Goal: Task Accomplishment & Management: Manage account settings

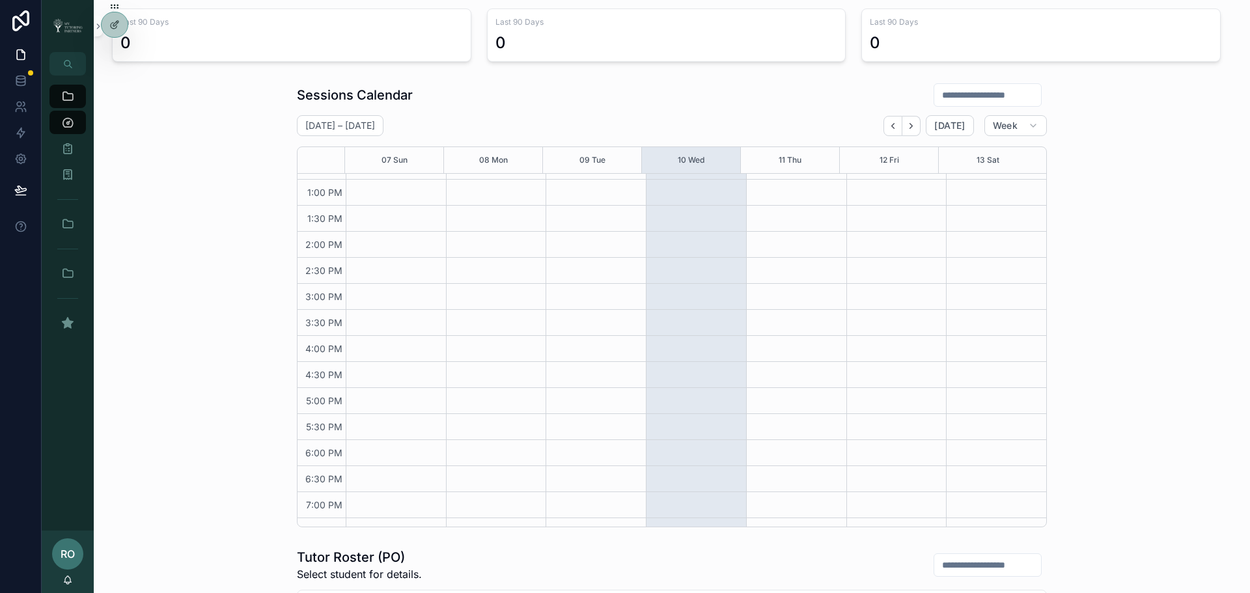
scroll to position [303, 0]
click at [113, 55] on icon at bounding box center [114, 53] width 10 height 10
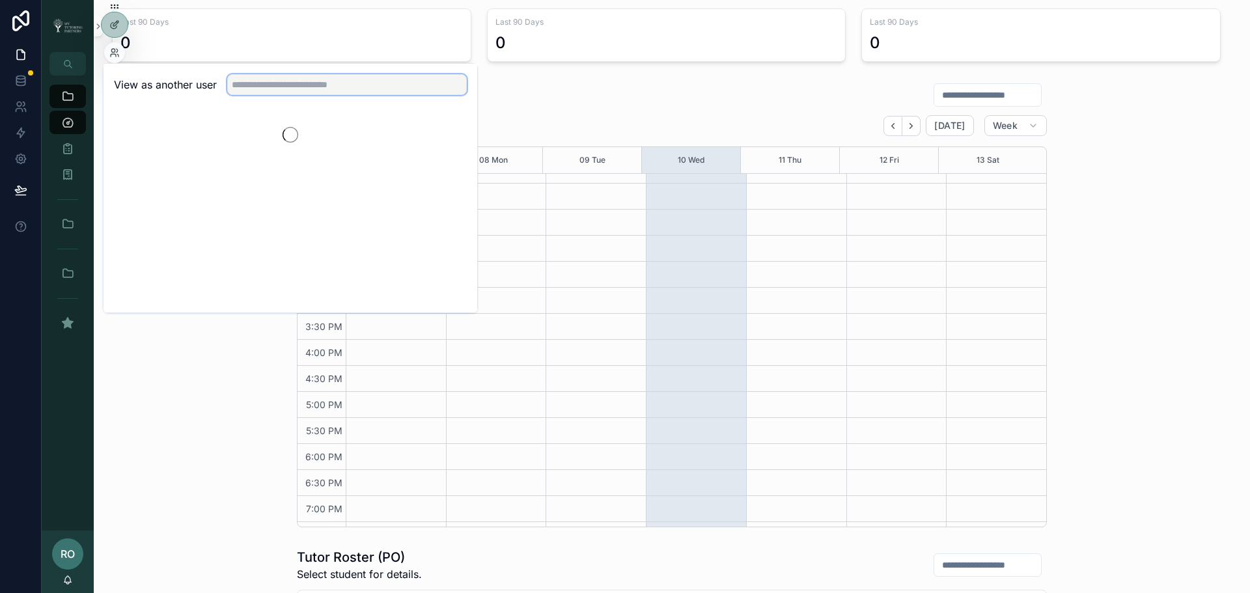
click at [281, 85] on input "text" at bounding box center [347, 84] width 240 height 21
type input "****"
click at [440, 133] on button "Select" at bounding box center [450, 132] width 34 height 19
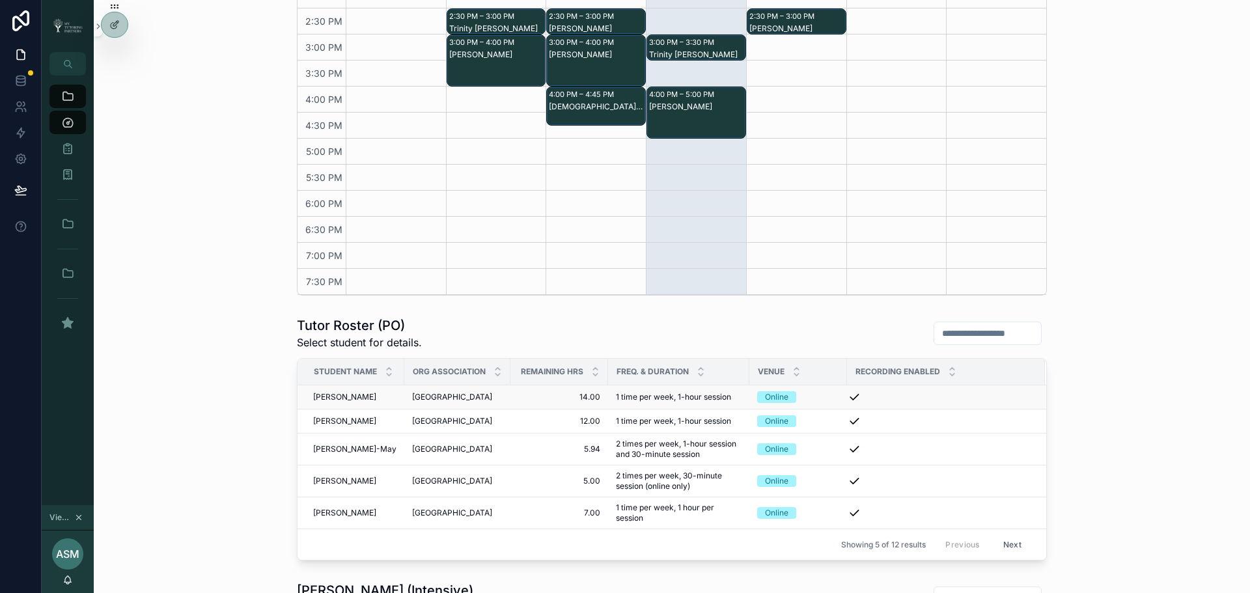
scroll to position [499, 0]
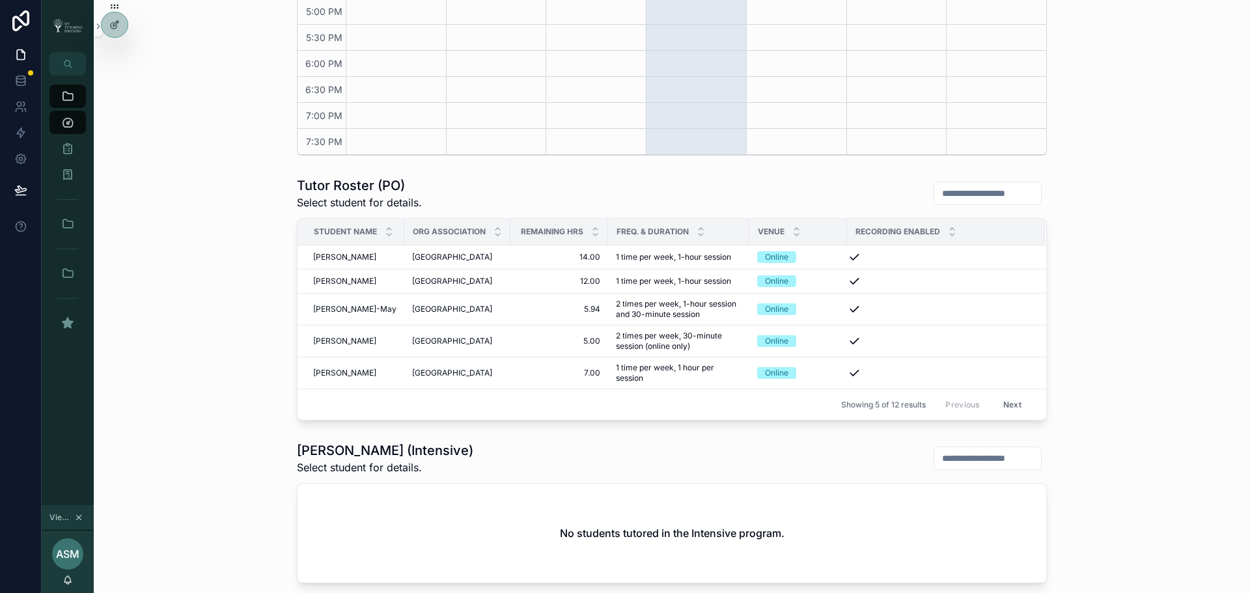
click at [199, 297] on div "Tutor Roster (PO) Select student for details. Student Name Org Association Rema…" at bounding box center [672, 298] width 1136 height 255
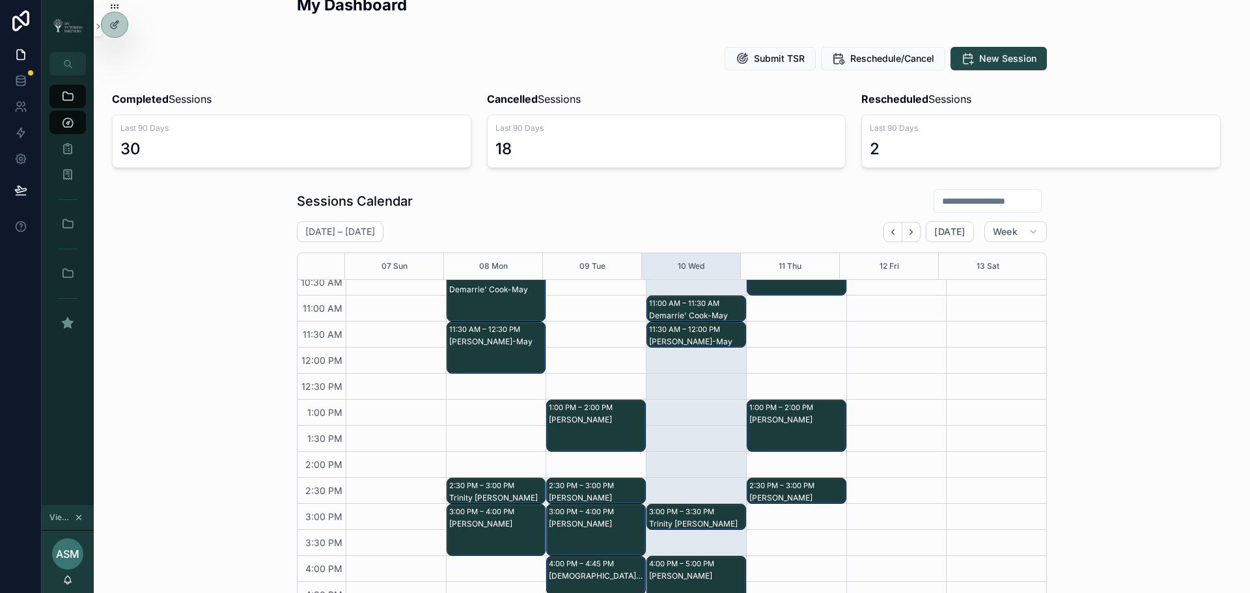
scroll to position [217, 0]
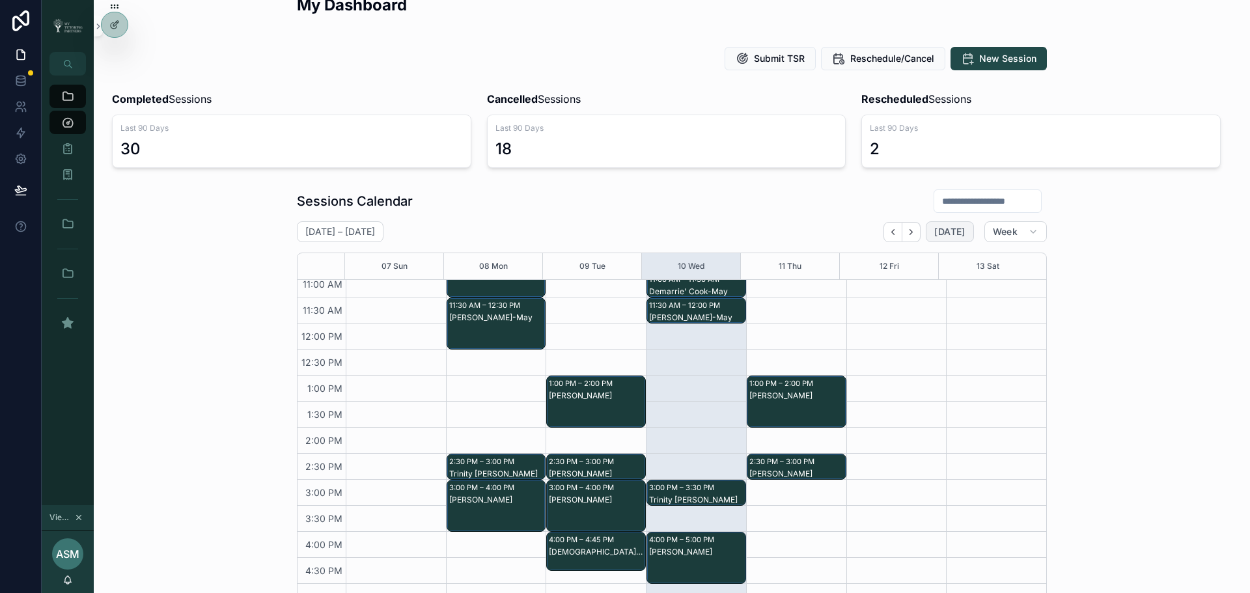
click at [938, 232] on span "Today" at bounding box center [949, 232] width 31 height 12
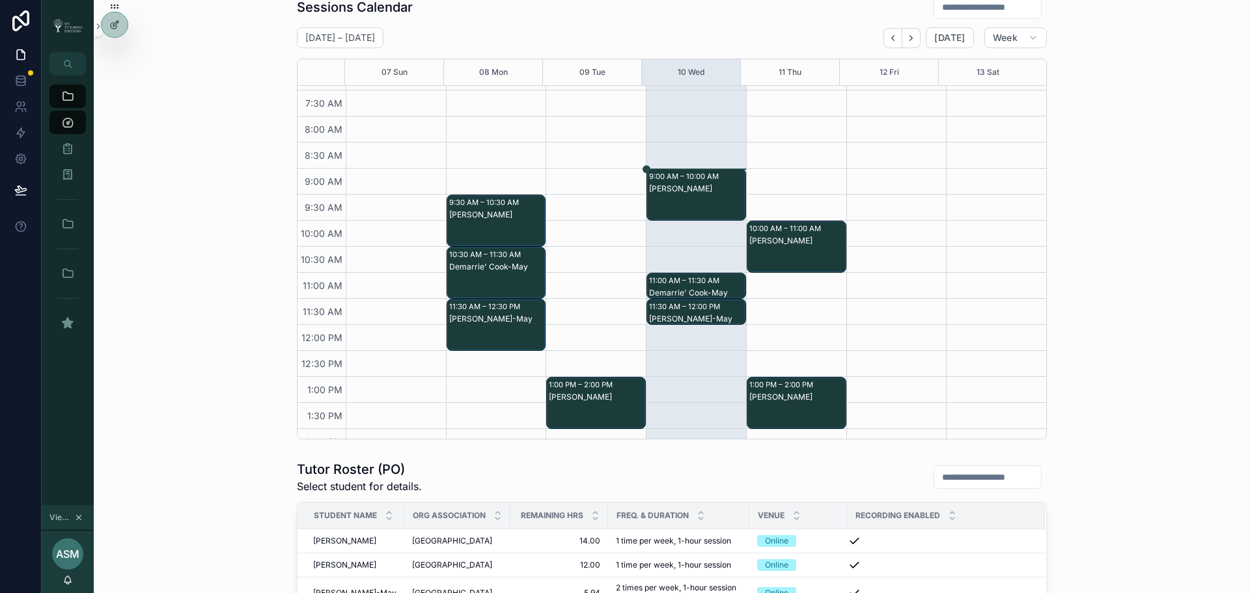
scroll to position [174, 0]
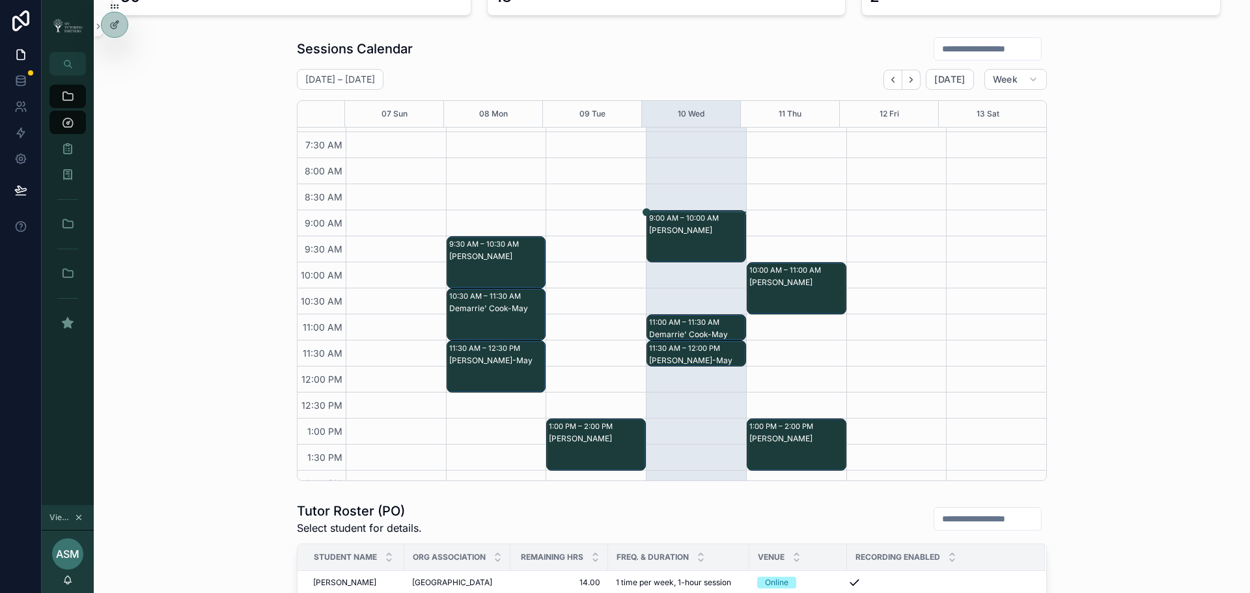
click at [225, 209] on div "Sessions Calendar September 07 – 13 Today Week 07 Sun 08 Mon 09 Tue 10 Wed 11 T…" at bounding box center [672, 258] width 1136 height 455
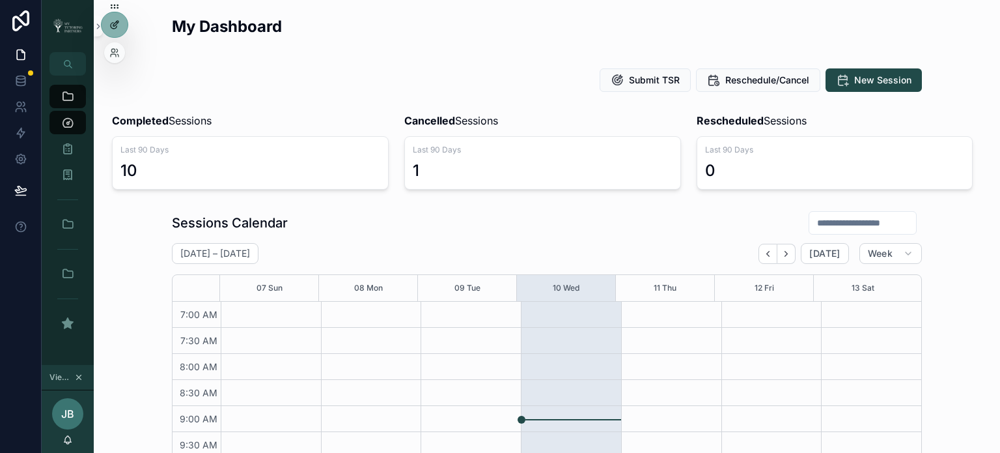
scroll to position [169, 0]
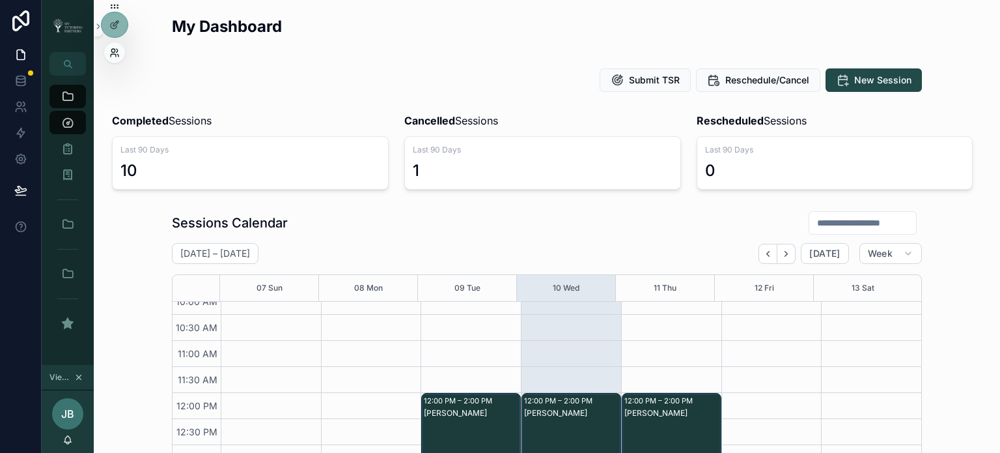
click at [113, 51] on icon at bounding box center [114, 53] width 10 height 10
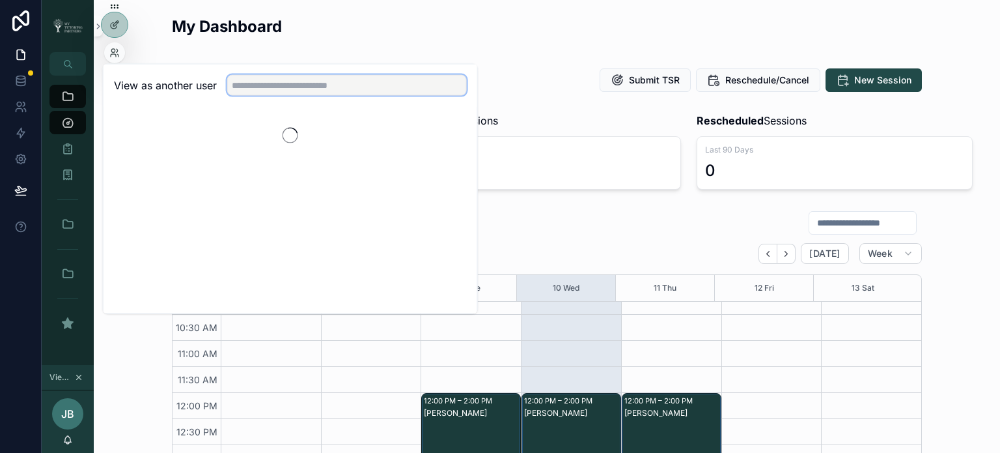
click at [270, 89] on input "text" at bounding box center [347, 85] width 240 height 21
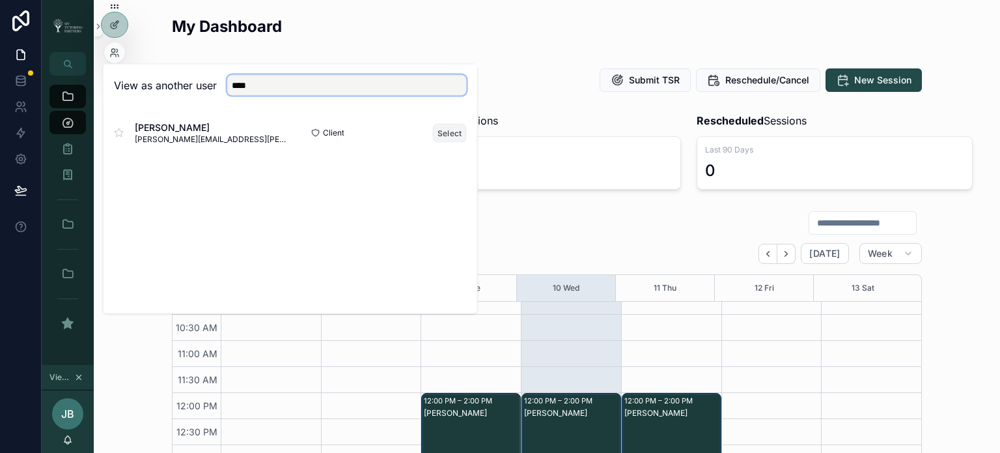
type input "****"
click at [444, 128] on button "Select" at bounding box center [450, 132] width 34 height 19
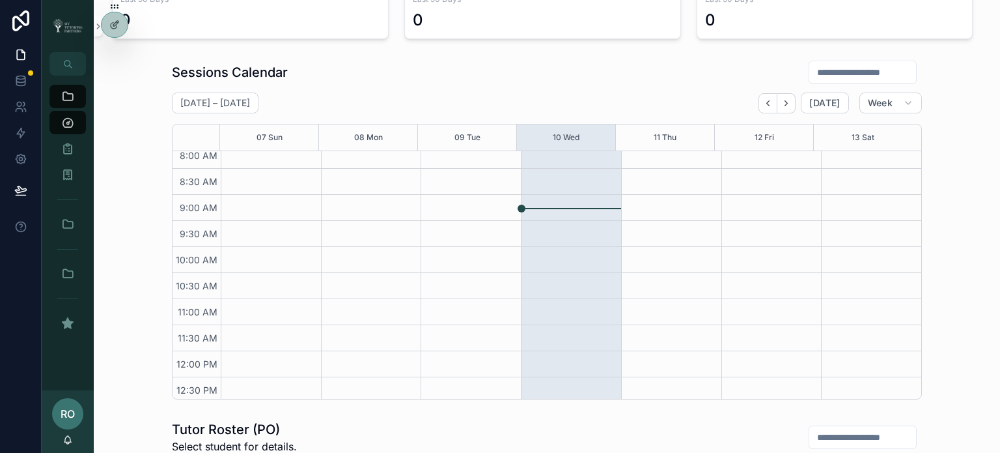
scroll to position [152, 0]
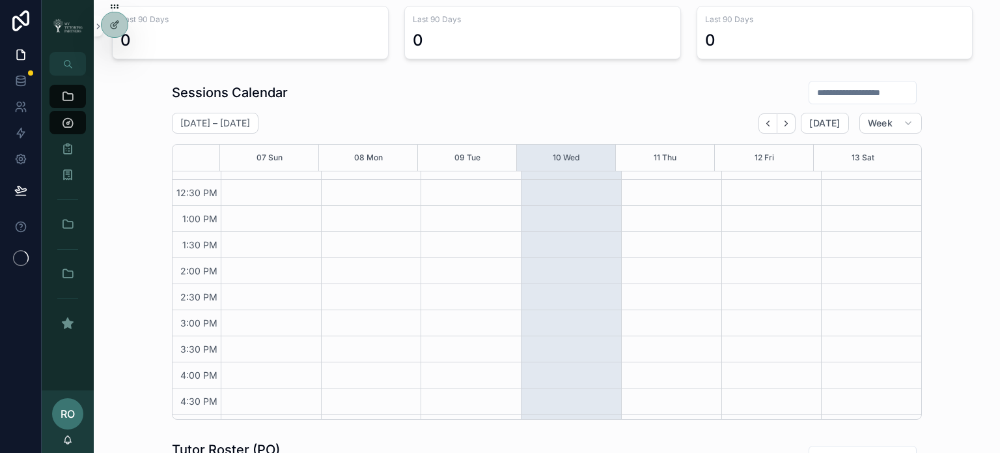
scroll to position [277, 0]
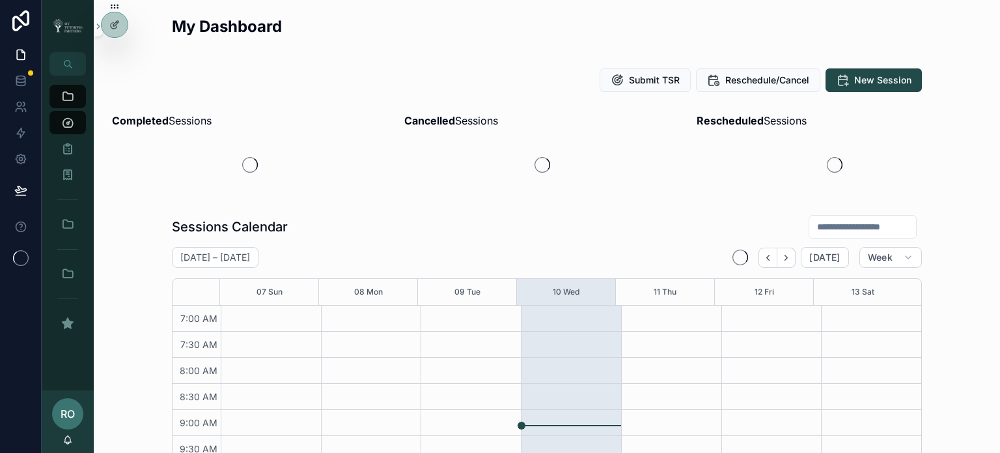
scroll to position [365, 0]
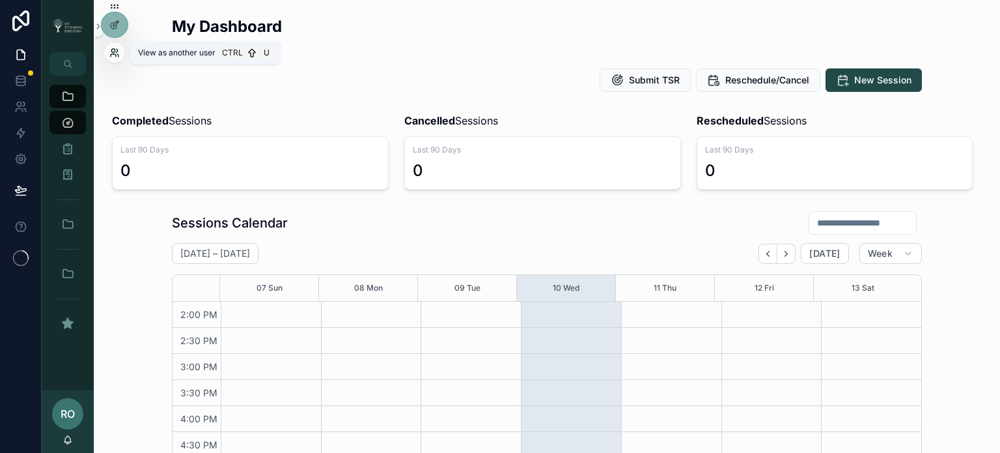
click at [117, 49] on icon at bounding box center [117, 50] width 1 height 3
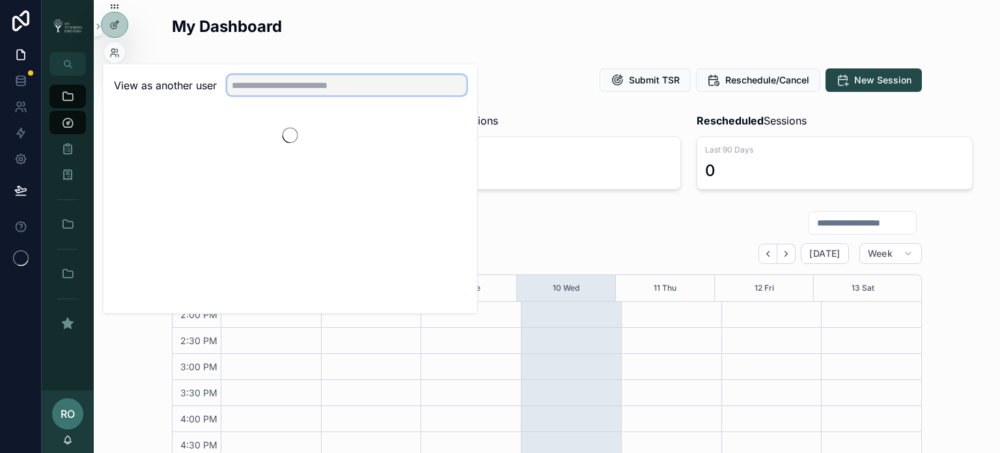
click at [273, 80] on input "text" at bounding box center [347, 85] width 240 height 21
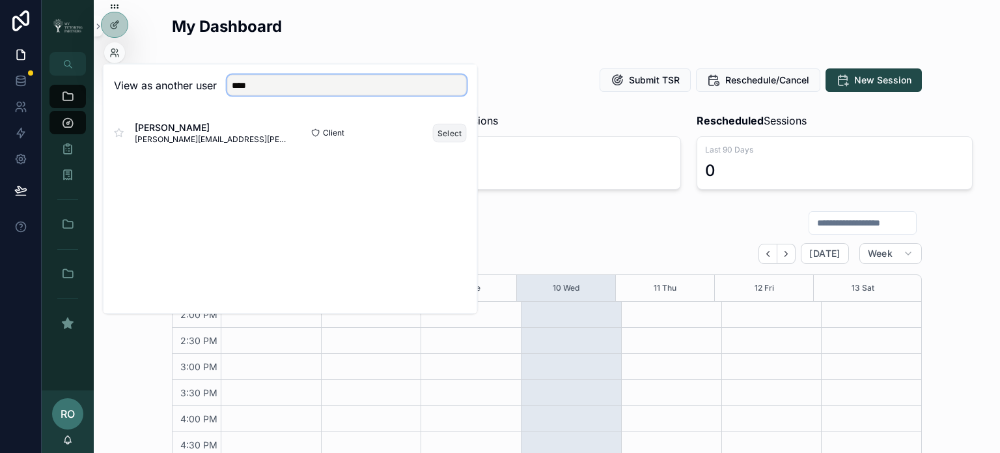
type input "****"
click at [444, 135] on button "Select" at bounding box center [450, 132] width 34 height 19
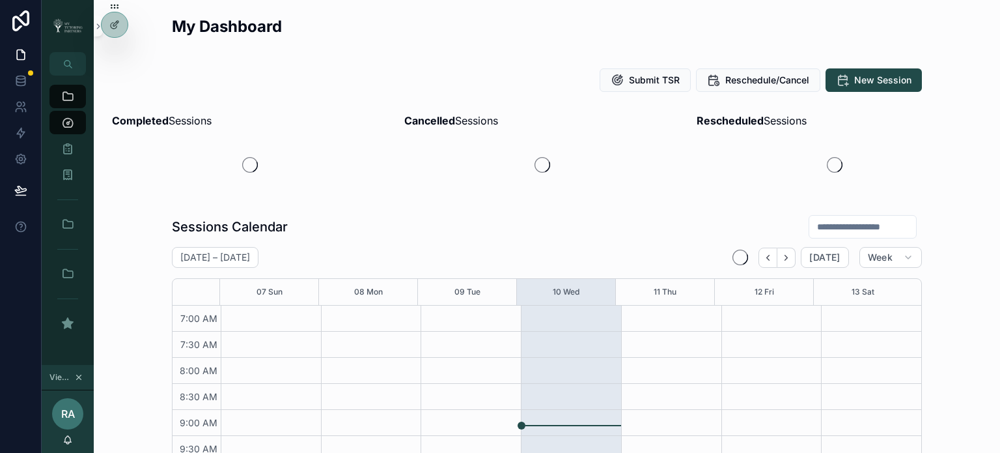
scroll to position [365, 0]
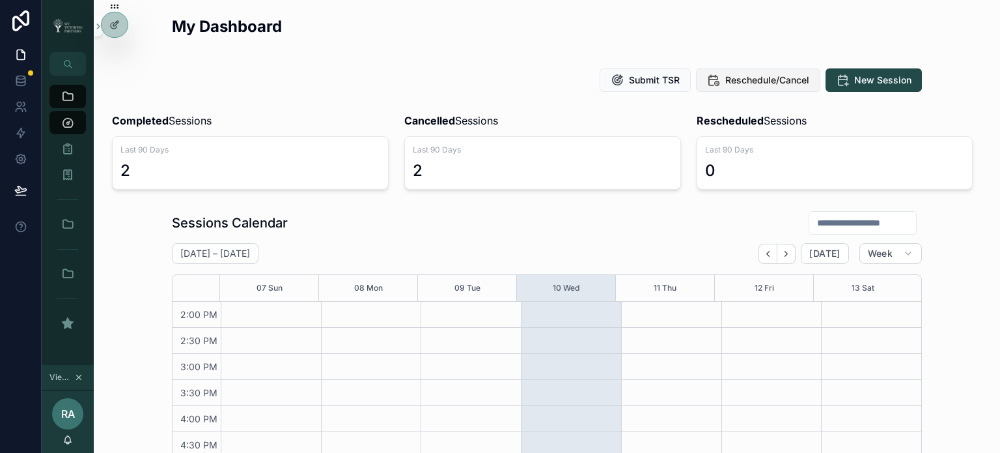
click at [740, 83] on span "Reschedule/Cancel" at bounding box center [767, 80] width 84 height 13
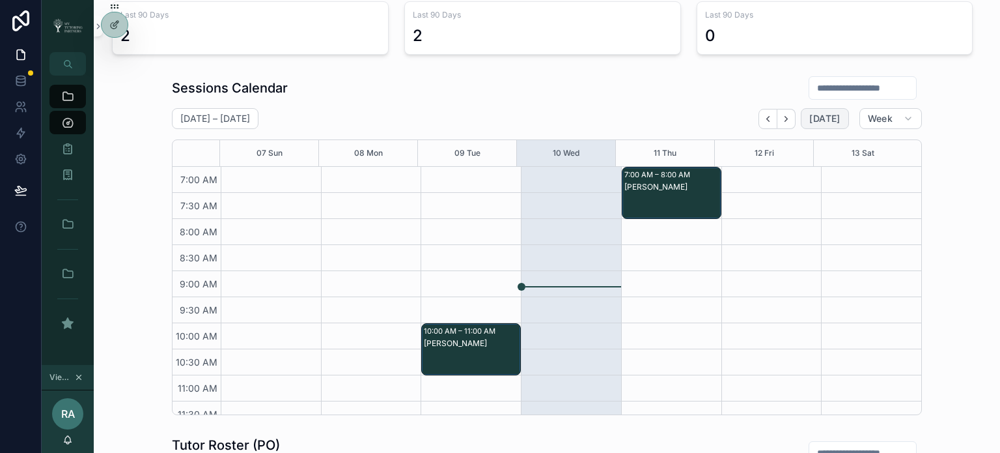
scroll to position [108, 0]
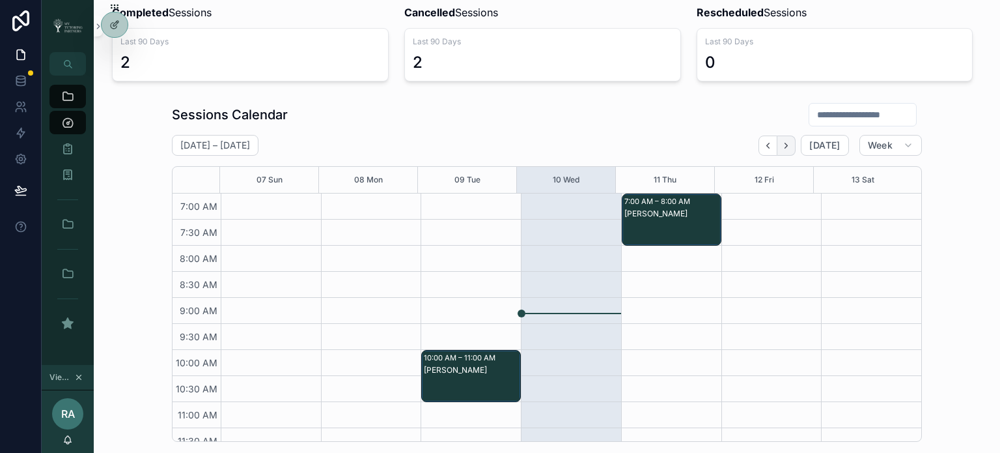
click at [787, 148] on icon "Next" at bounding box center [786, 146] width 10 height 10
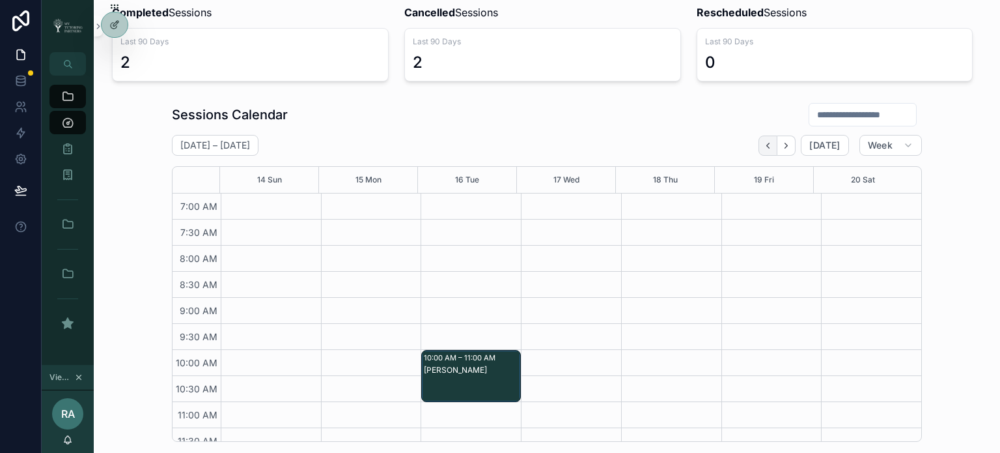
click at [761, 152] on button "Back" at bounding box center [768, 145] width 19 height 20
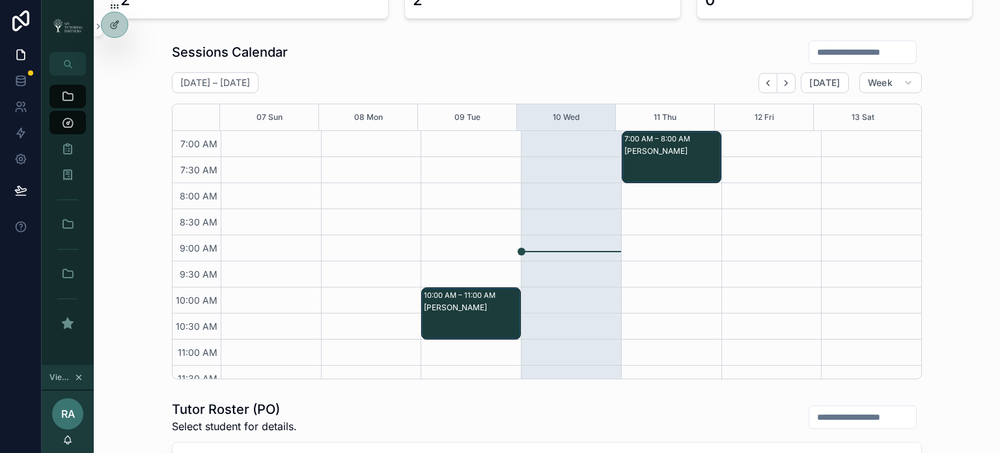
scroll to position [195, 0]
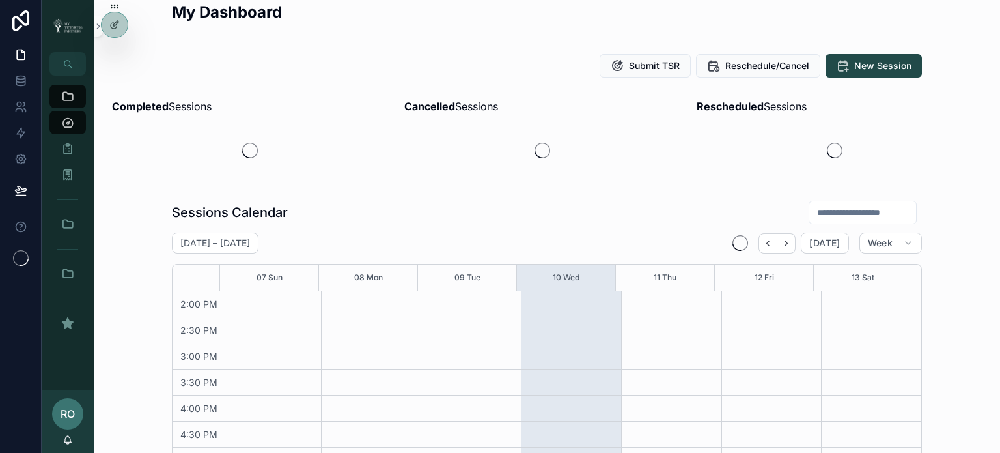
scroll to position [21, 0]
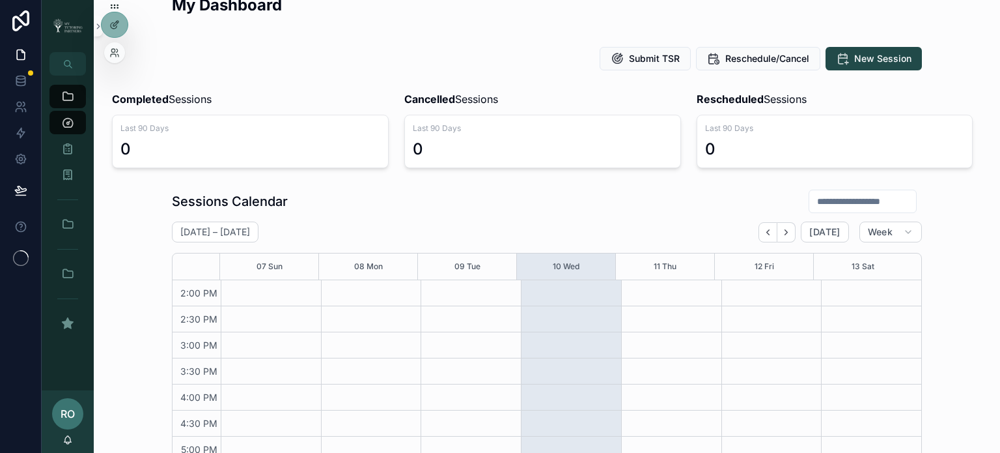
click at [111, 58] on div at bounding box center [114, 52] width 21 height 21
click at [113, 52] on icon at bounding box center [112, 50] width 3 height 3
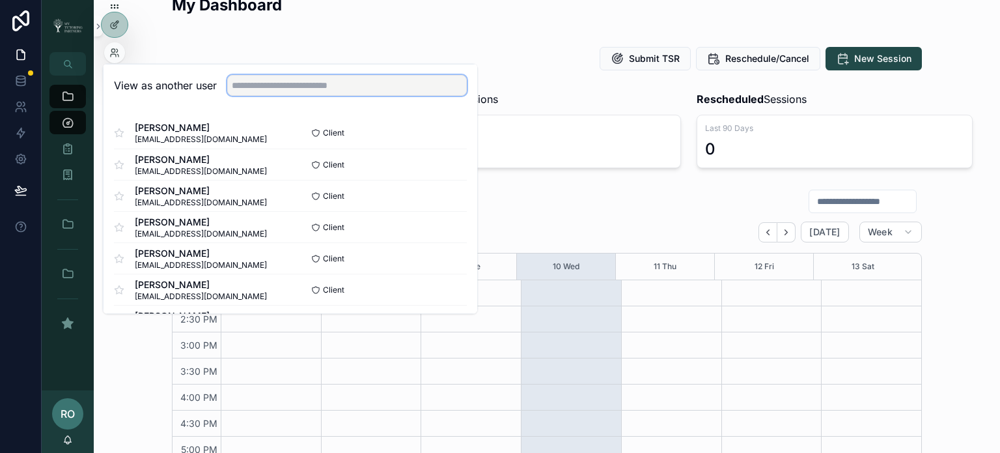
click at [274, 83] on input "text" at bounding box center [347, 85] width 240 height 21
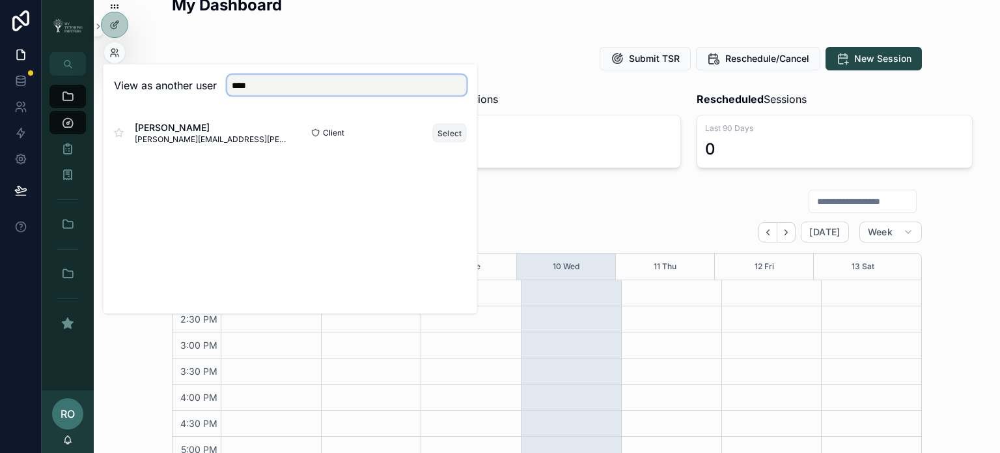
type input "****"
click at [445, 137] on button "Select" at bounding box center [450, 132] width 34 height 19
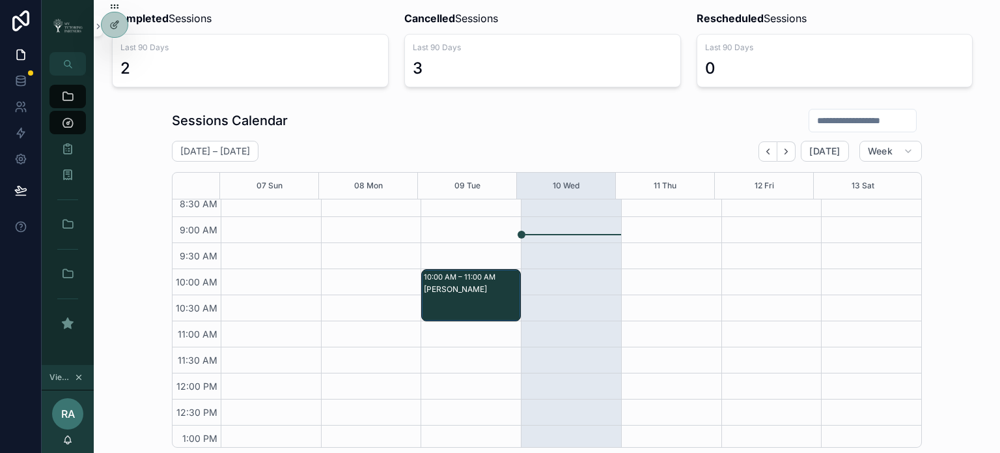
scroll to position [108, 0]
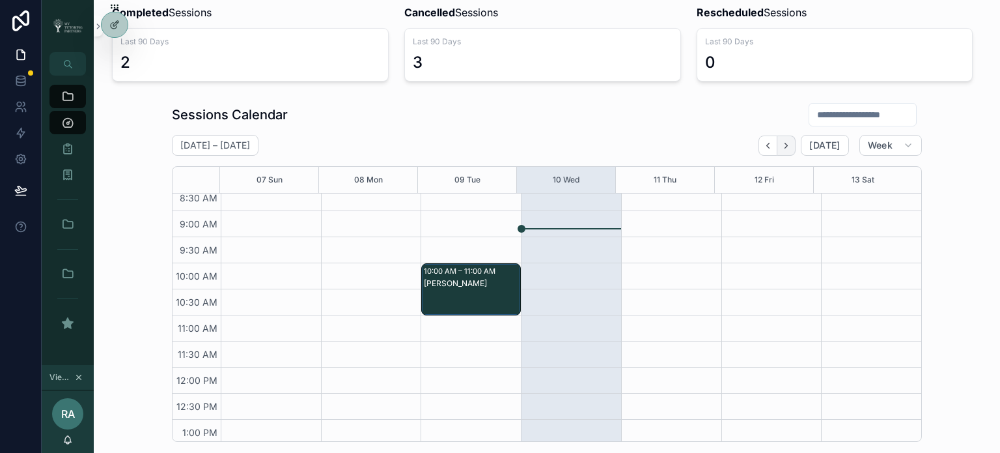
click at [783, 141] on icon "Next" at bounding box center [786, 146] width 10 height 10
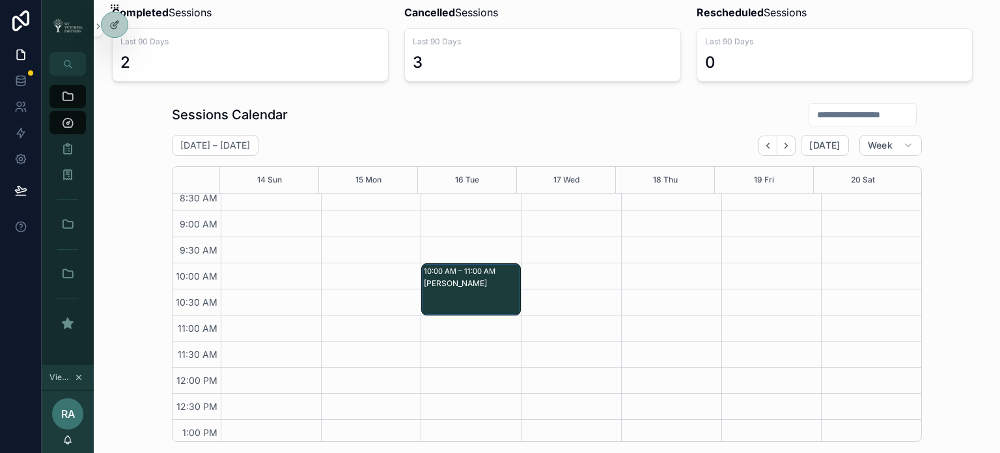
click at [783, 141] on icon "Next" at bounding box center [786, 146] width 10 height 10
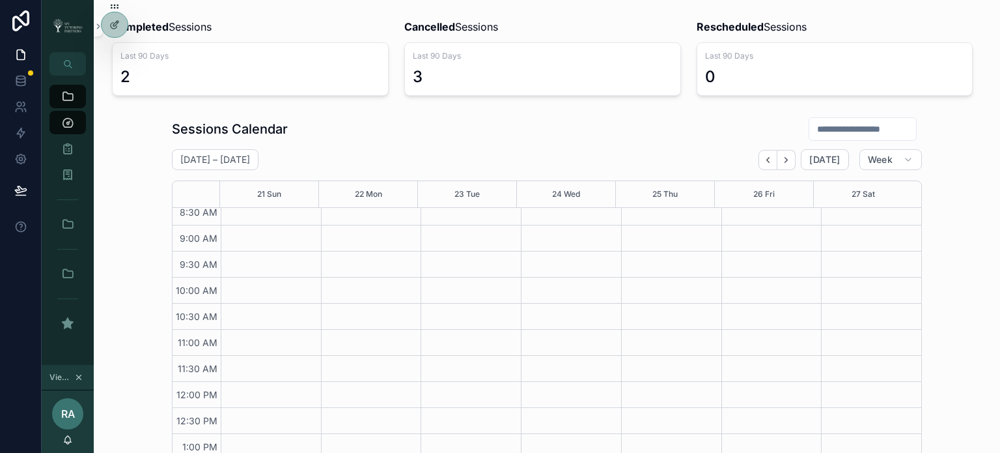
scroll to position [108, 0]
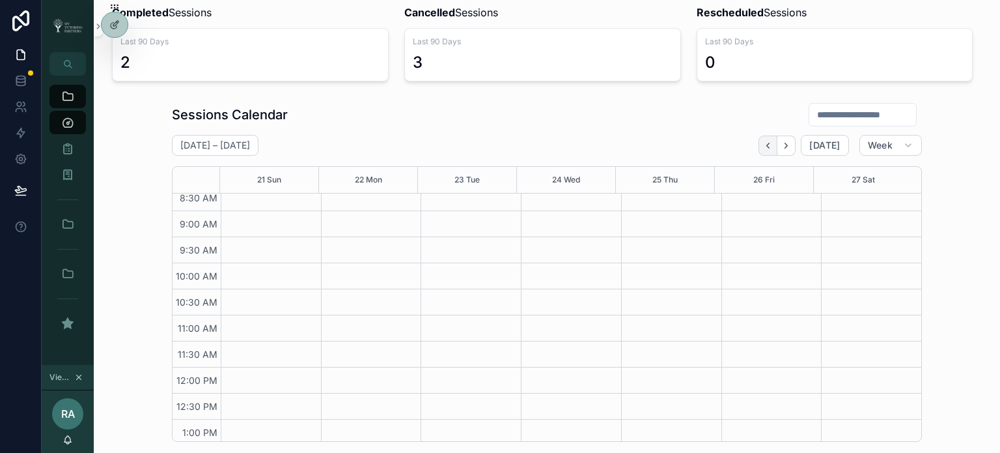
click at [767, 145] on icon "Back" at bounding box center [768, 145] width 3 height 5
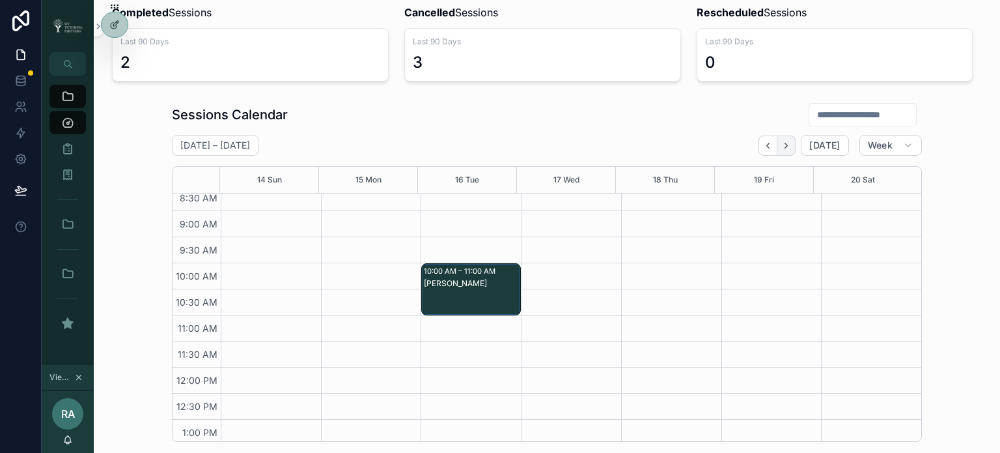
click at [789, 139] on button "Next" at bounding box center [786, 145] width 18 height 20
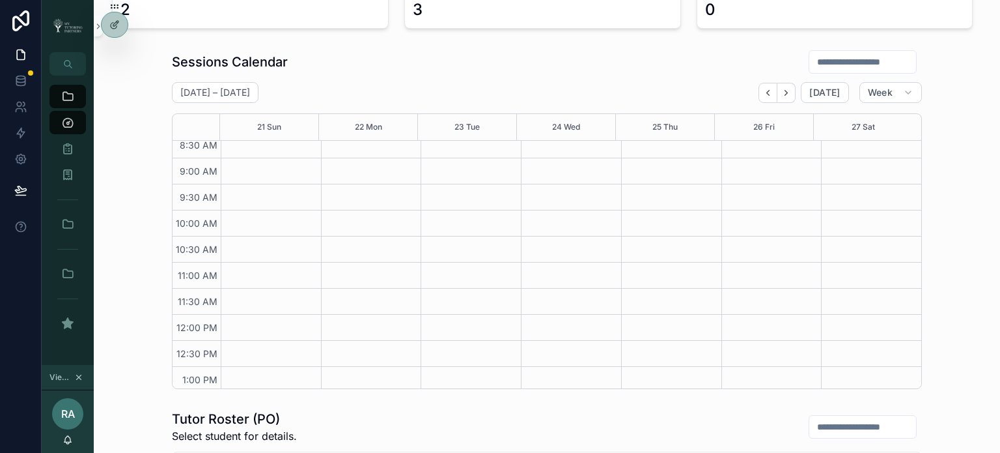
scroll to position [173, 0]
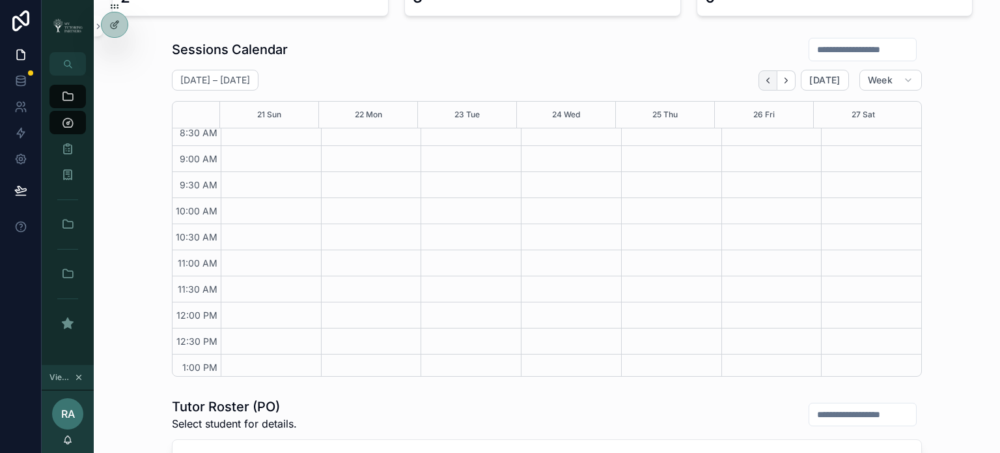
click at [763, 85] on button "Back" at bounding box center [768, 80] width 19 height 20
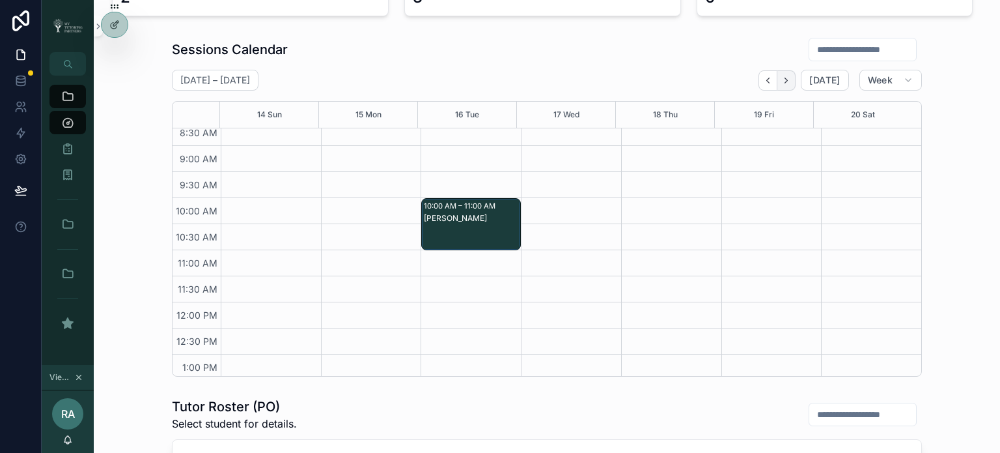
click at [781, 83] on icon "Next" at bounding box center [786, 81] width 10 height 10
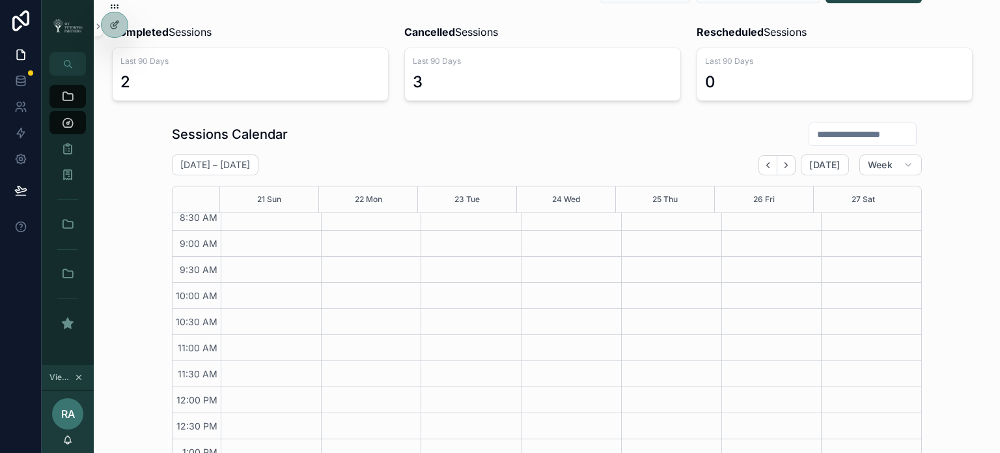
scroll to position [65, 0]
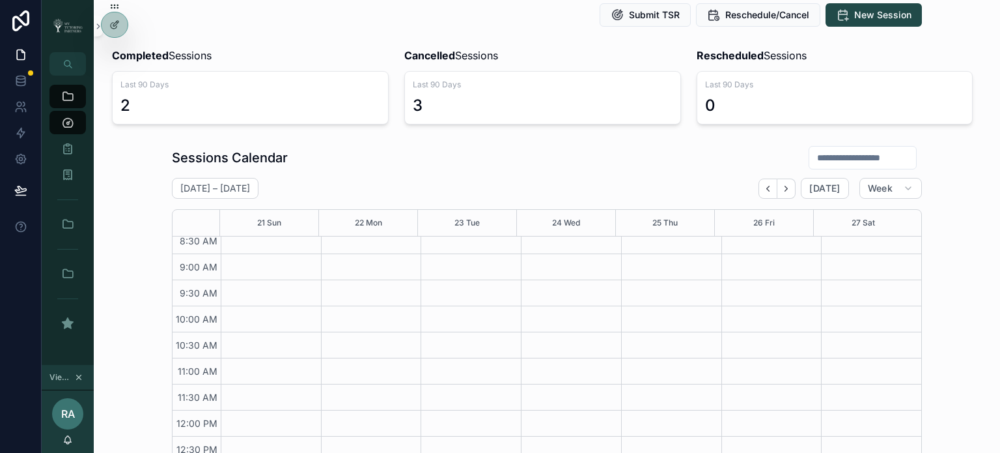
click at [745, 157] on div "Sessions Calendar" at bounding box center [547, 157] width 750 height 25
click at [949, 152] on div "Sessions Calendar [DATE] – [DATE] [DATE] Week 21 Sun 22 Mon 23 Tue 24 Wed 25 Th…" at bounding box center [547, 315] width 886 height 350
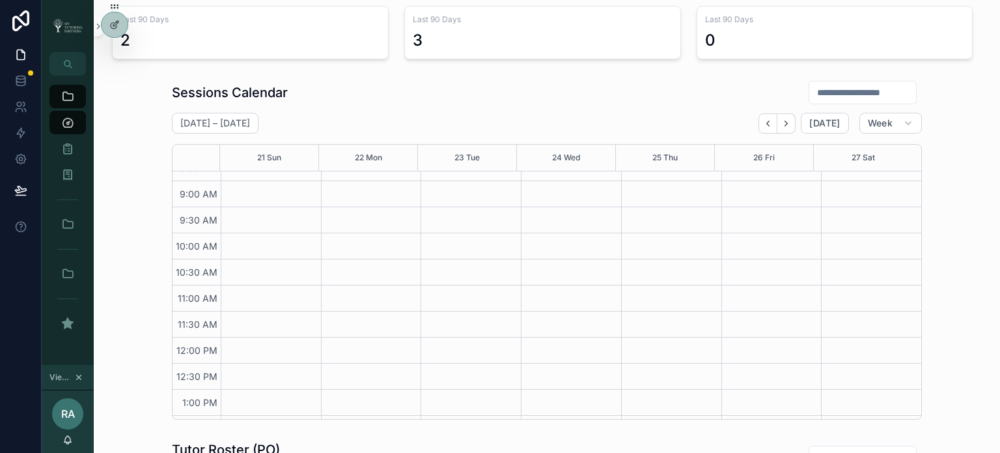
scroll to position [108, 0]
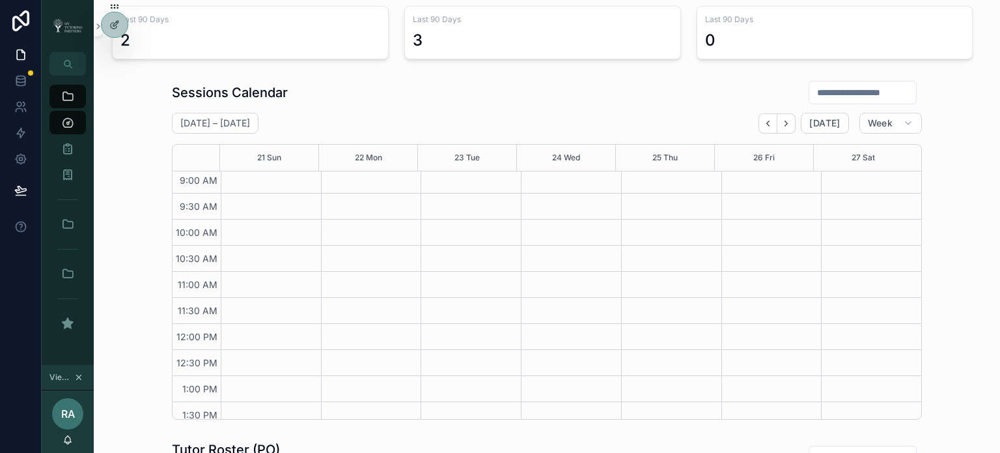
click at [960, 96] on div "Sessions Calendar [DATE] – [DATE] [DATE] Week 21 Sun 22 Mon 23 Tue 24 Wed 25 Th…" at bounding box center [547, 250] width 886 height 350
drag, startPoint x: 875, startPoint y: 92, endPoint x: 736, endPoint y: 92, distance: 138.7
click at [736, 92] on div "Sessions Calendar" at bounding box center [547, 92] width 750 height 25
click at [684, 92] on div "Sessions Calendar" at bounding box center [547, 92] width 750 height 25
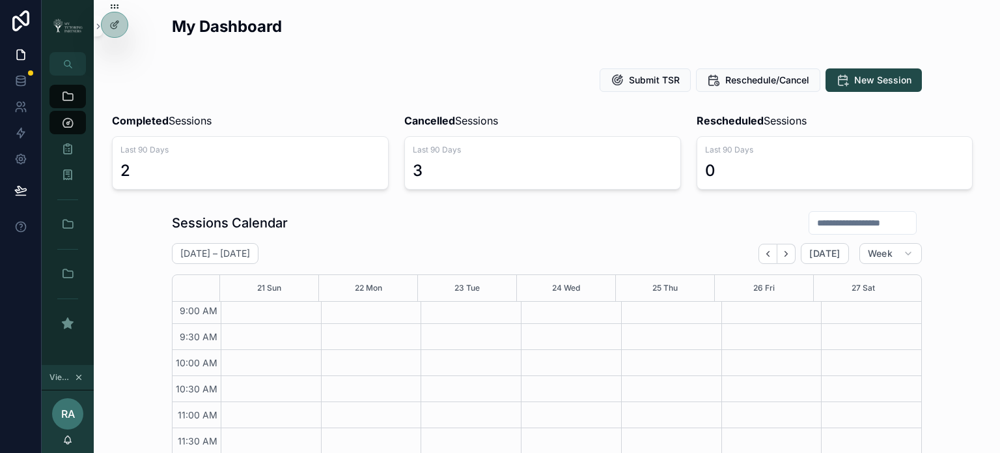
scroll to position [0, 0]
click at [787, 251] on icon "Next" at bounding box center [786, 254] width 10 height 10
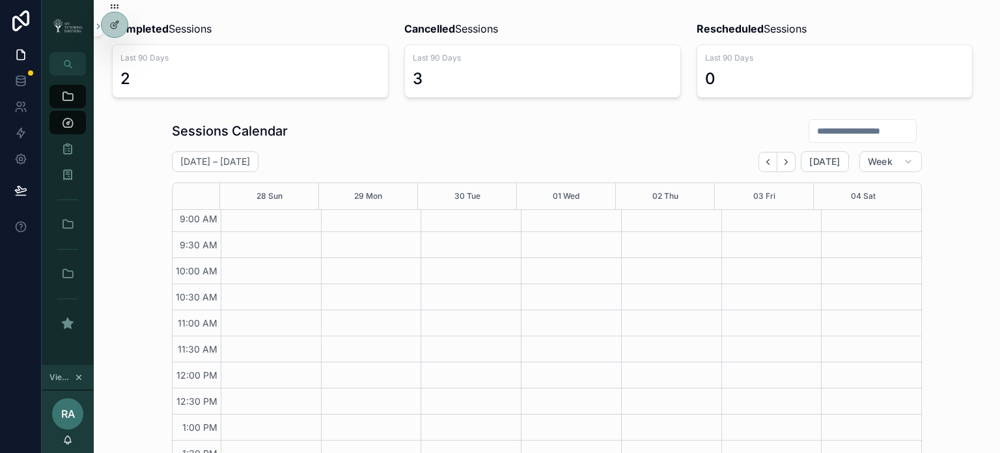
scroll to position [130, 0]
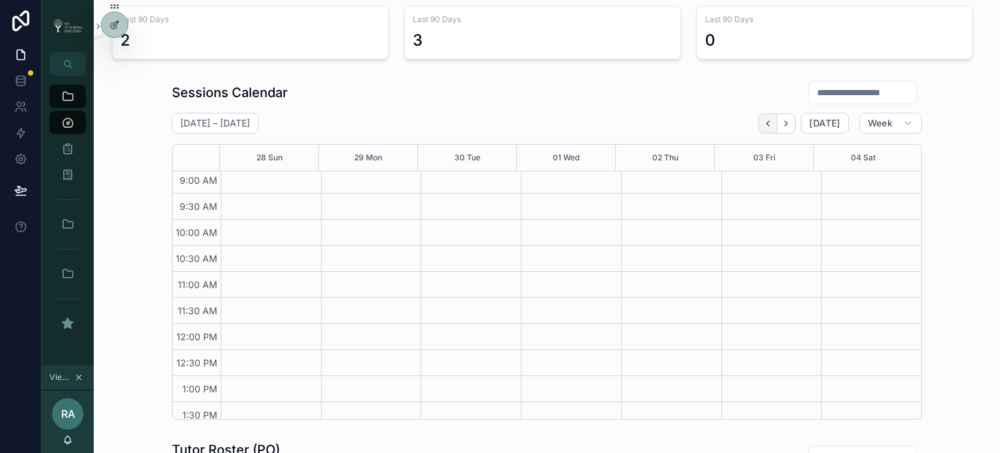
click at [763, 122] on icon "Back" at bounding box center [768, 124] width 10 height 10
click at [787, 126] on icon "Next" at bounding box center [786, 124] width 10 height 10
click at [766, 125] on icon "Back" at bounding box center [768, 124] width 10 height 10
click at [783, 127] on icon "Next" at bounding box center [786, 124] width 10 height 10
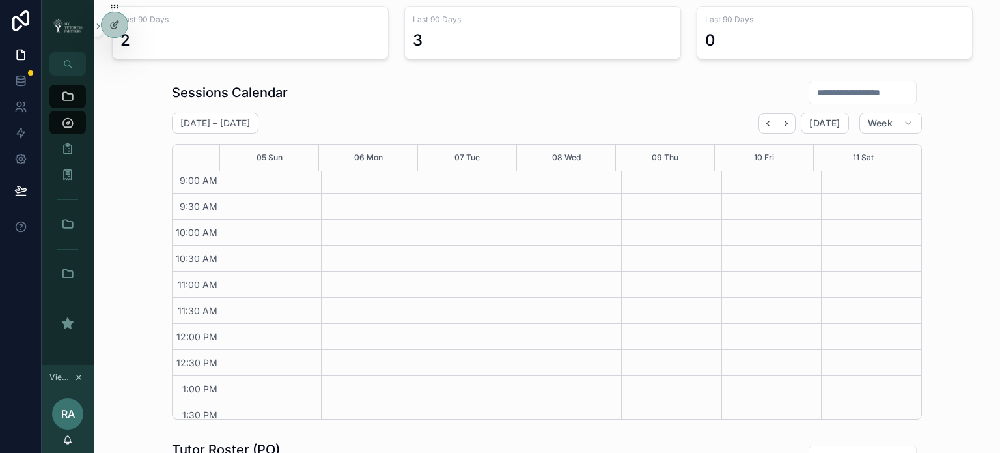
click at [783, 127] on icon "Next" at bounding box center [786, 124] width 10 height 10
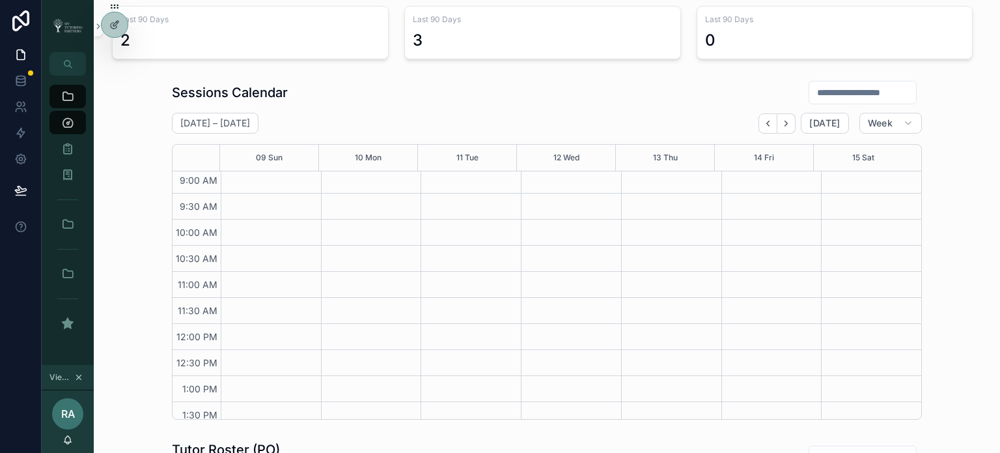
click at [783, 127] on icon "Next" at bounding box center [786, 124] width 10 height 10
click at [763, 124] on icon "Back" at bounding box center [768, 124] width 10 height 10
click at [781, 123] on icon "Next" at bounding box center [786, 124] width 10 height 10
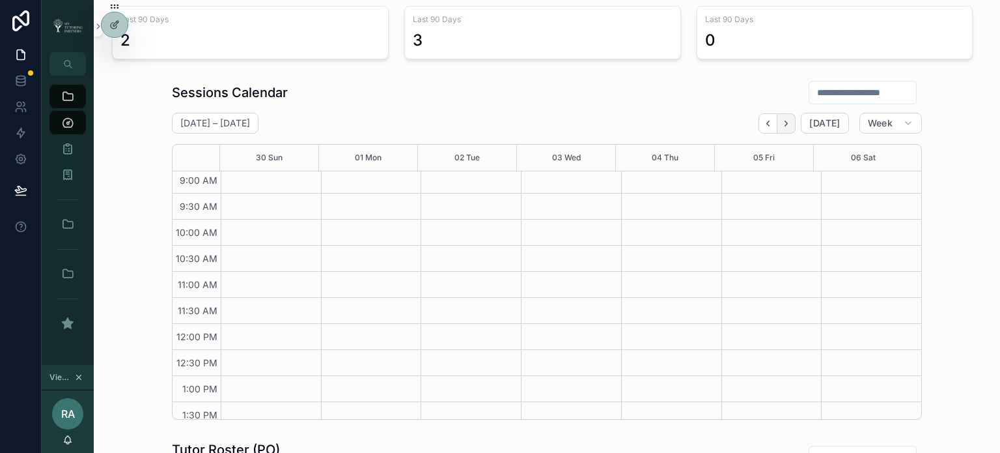
click at [787, 125] on icon "Next" at bounding box center [786, 124] width 10 height 10
click at [763, 124] on icon "Back" at bounding box center [768, 124] width 10 height 10
click at [786, 124] on icon "Next" at bounding box center [786, 124] width 10 height 10
click at [764, 119] on icon "Back" at bounding box center [768, 124] width 10 height 10
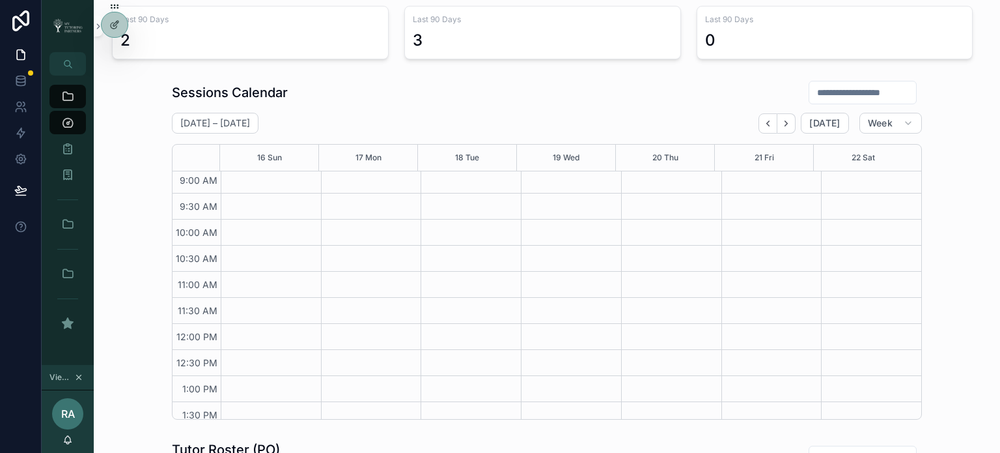
click at [764, 119] on icon "Back" at bounding box center [768, 124] width 10 height 10
click at [768, 123] on icon "Back" at bounding box center [768, 124] width 10 height 10
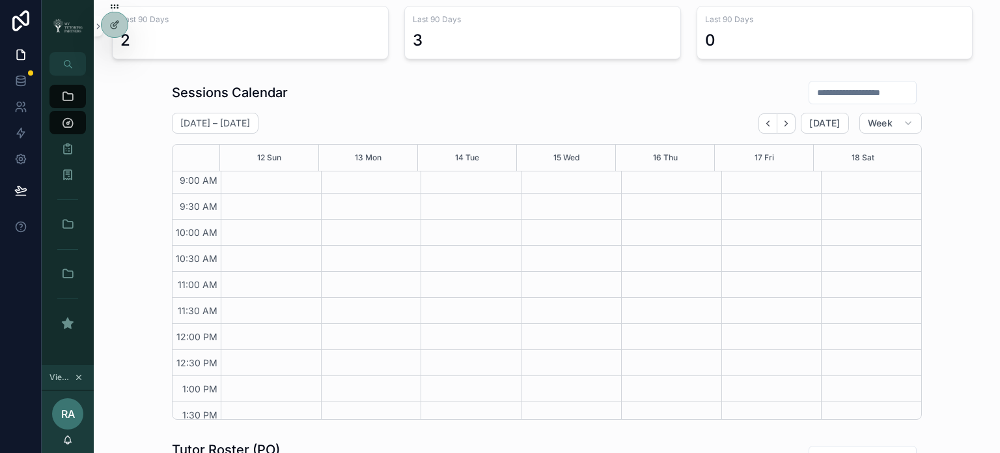
click at [768, 123] on icon "Back" at bounding box center [768, 124] width 10 height 10
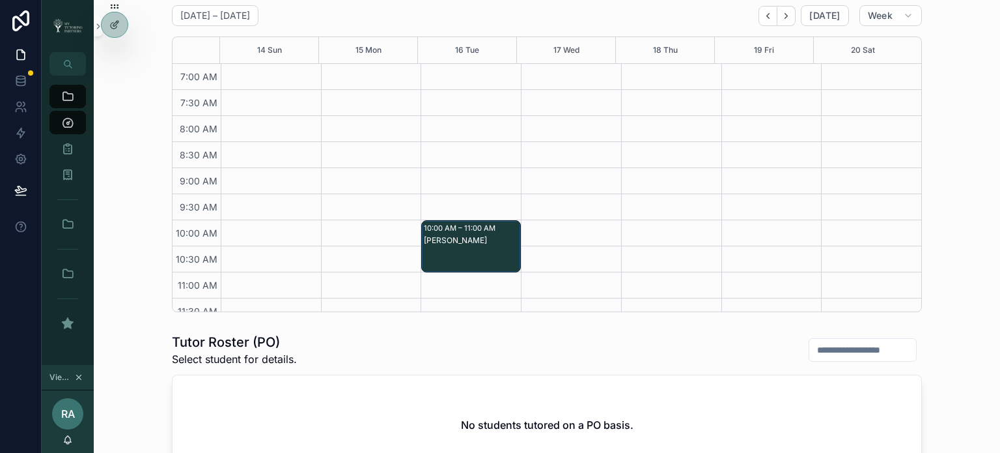
scroll to position [238, 0]
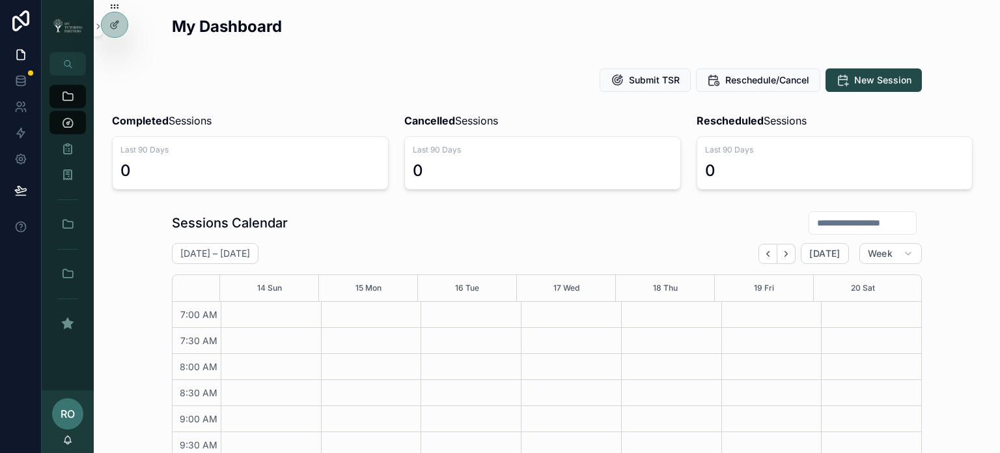
scroll to position [365, 0]
click at [107, 54] on div at bounding box center [114, 52] width 21 height 21
click at [119, 55] on icon at bounding box center [114, 53] width 10 height 10
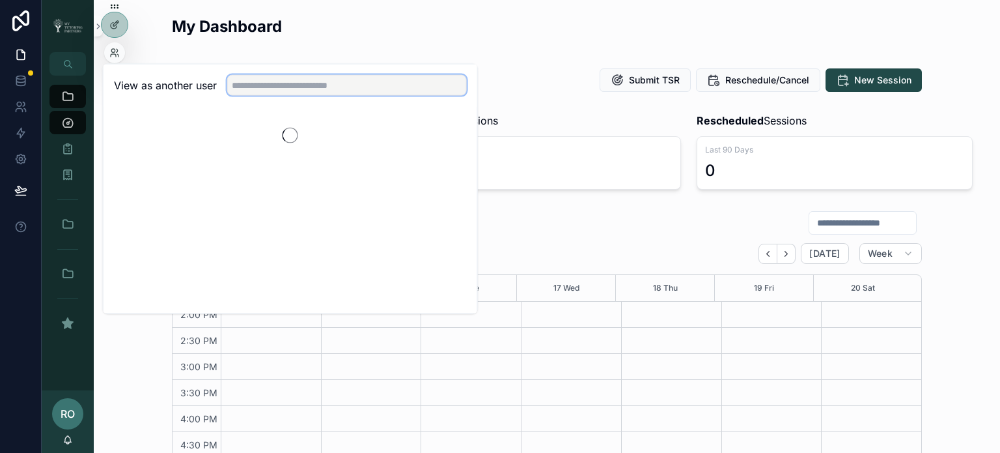
click at [300, 89] on input "text" at bounding box center [347, 85] width 240 height 21
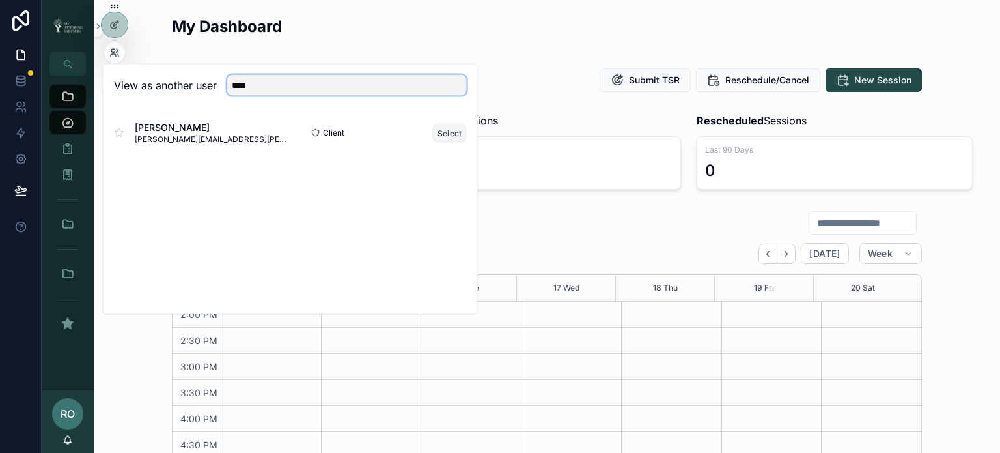
type input "****"
click at [446, 135] on button "Select" at bounding box center [450, 132] width 34 height 19
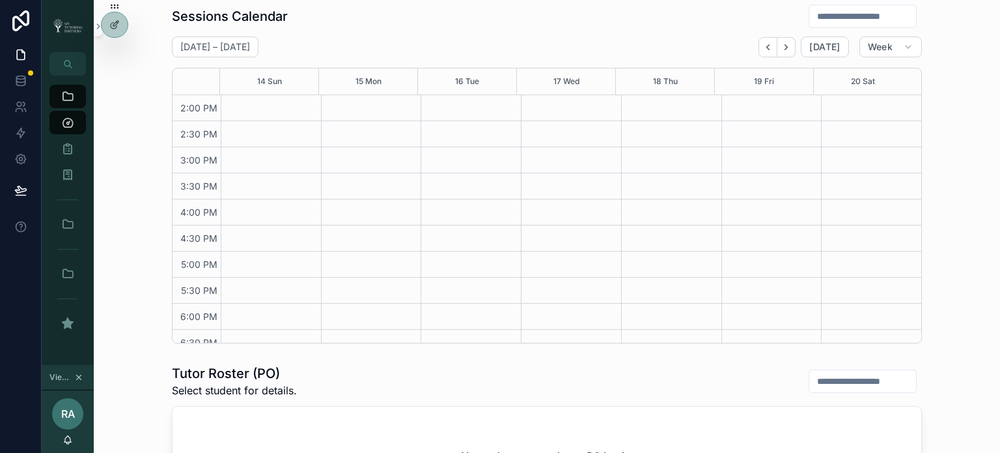
scroll to position [217, 0]
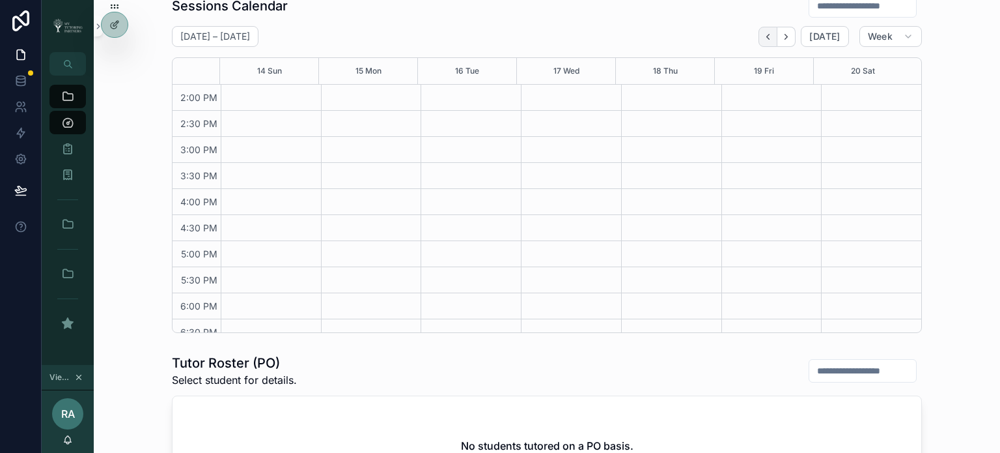
click at [768, 38] on icon "Back" at bounding box center [768, 37] width 10 height 10
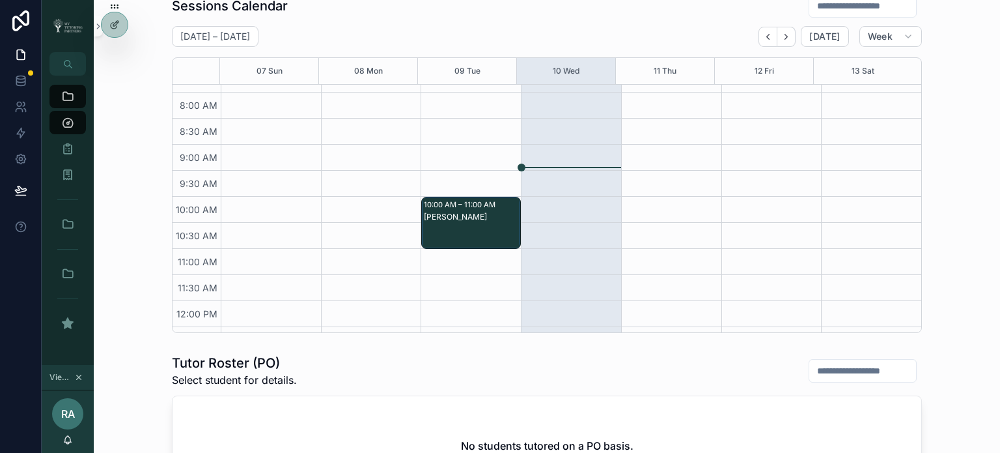
scroll to position [39, 0]
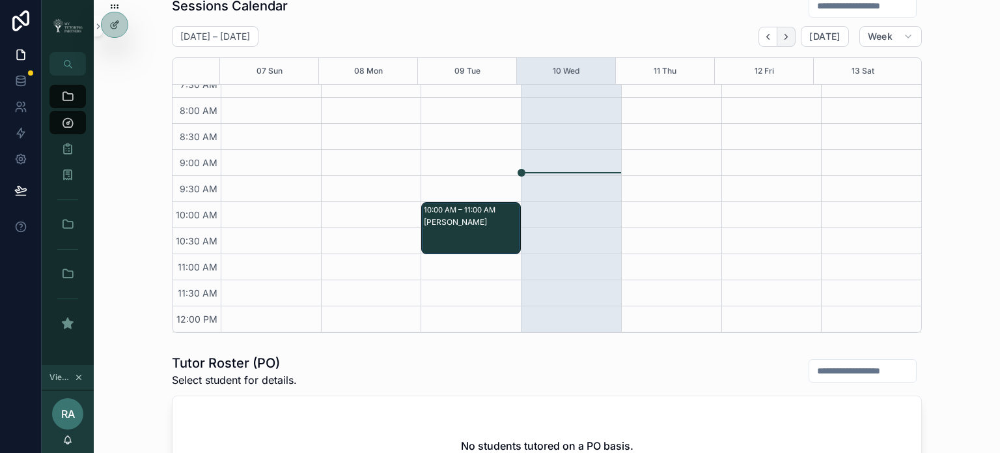
click at [785, 34] on icon "Next" at bounding box center [786, 36] width 3 height 5
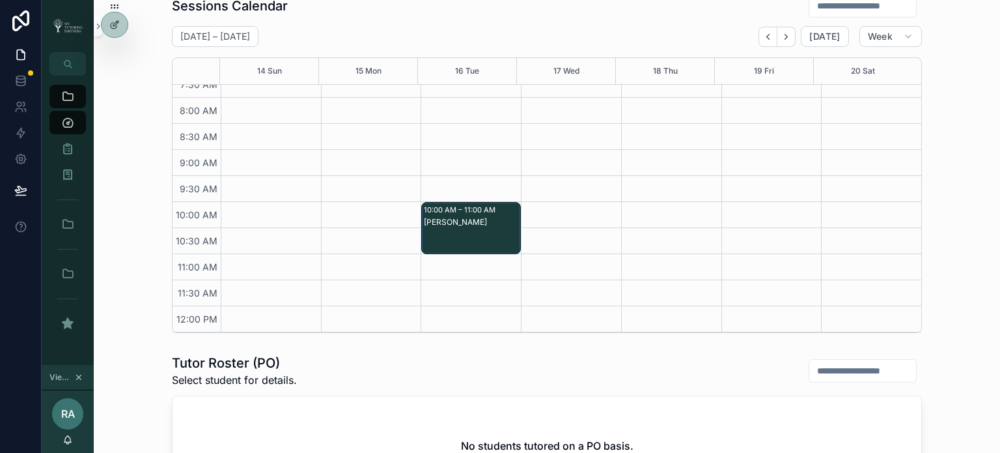
click at [785, 34] on icon "Next" at bounding box center [786, 36] width 3 height 5
click at [787, 33] on icon "Next" at bounding box center [786, 37] width 10 height 10
click at [784, 33] on icon "Next" at bounding box center [786, 37] width 10 height 10
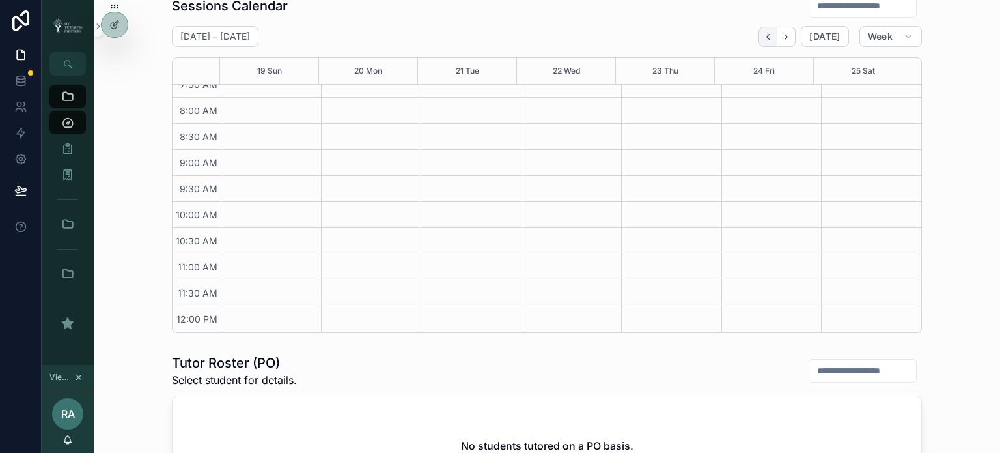
click at [768, 39] on icon "Back" at bounding box center [768, 37] width 10 height 10
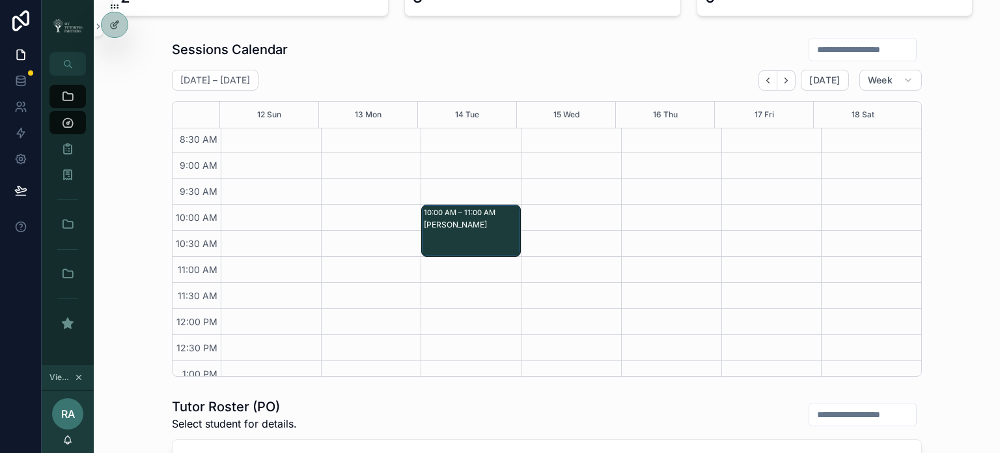
scroll to position [87, 0]
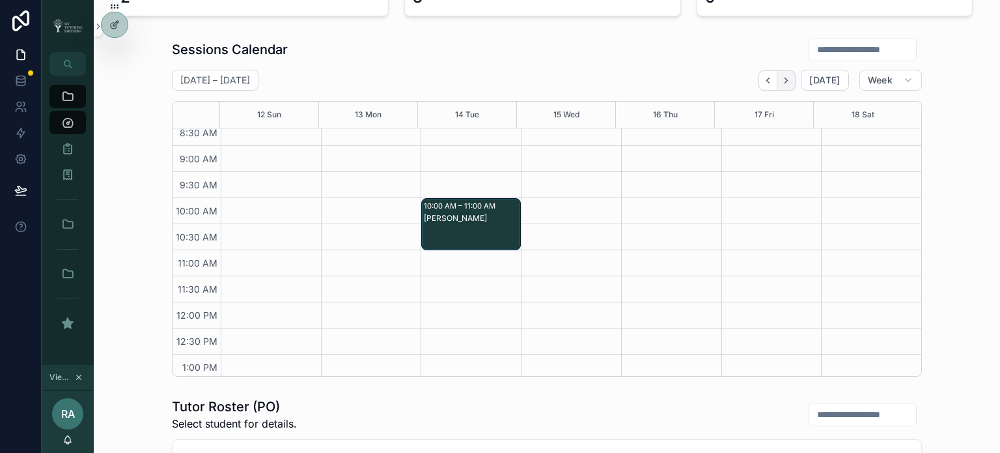
click at [785, 81] on icon "Next" at bounding box center [786, 79] width 3 height 5
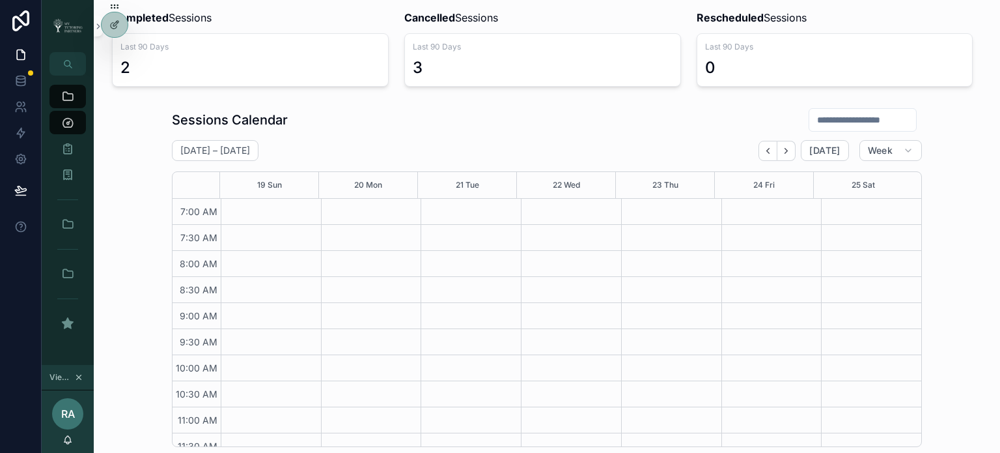
scroll to position [108, 0]
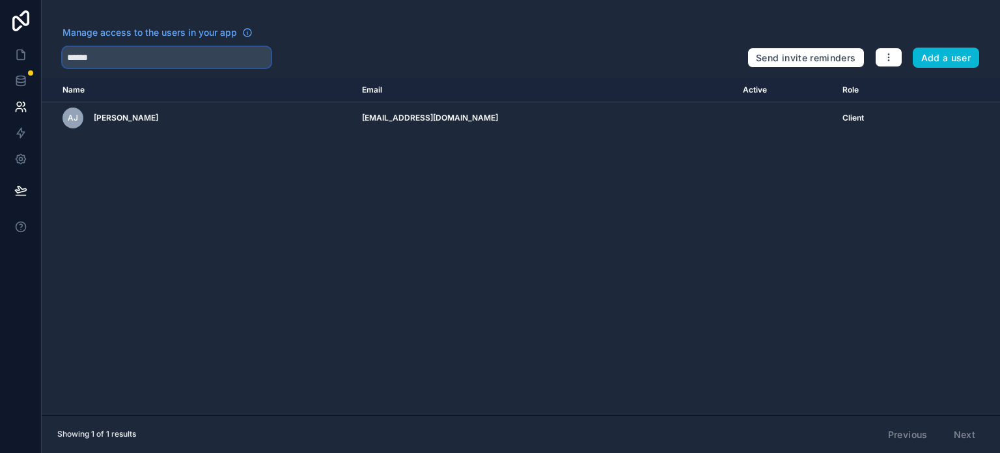
click at [137, 63] on input "******" at bounding box center [167, 57] width 208 height 21
paste input "**********"
type input "**********"
